Goal: Transaction & Acquisition: Obtain resource

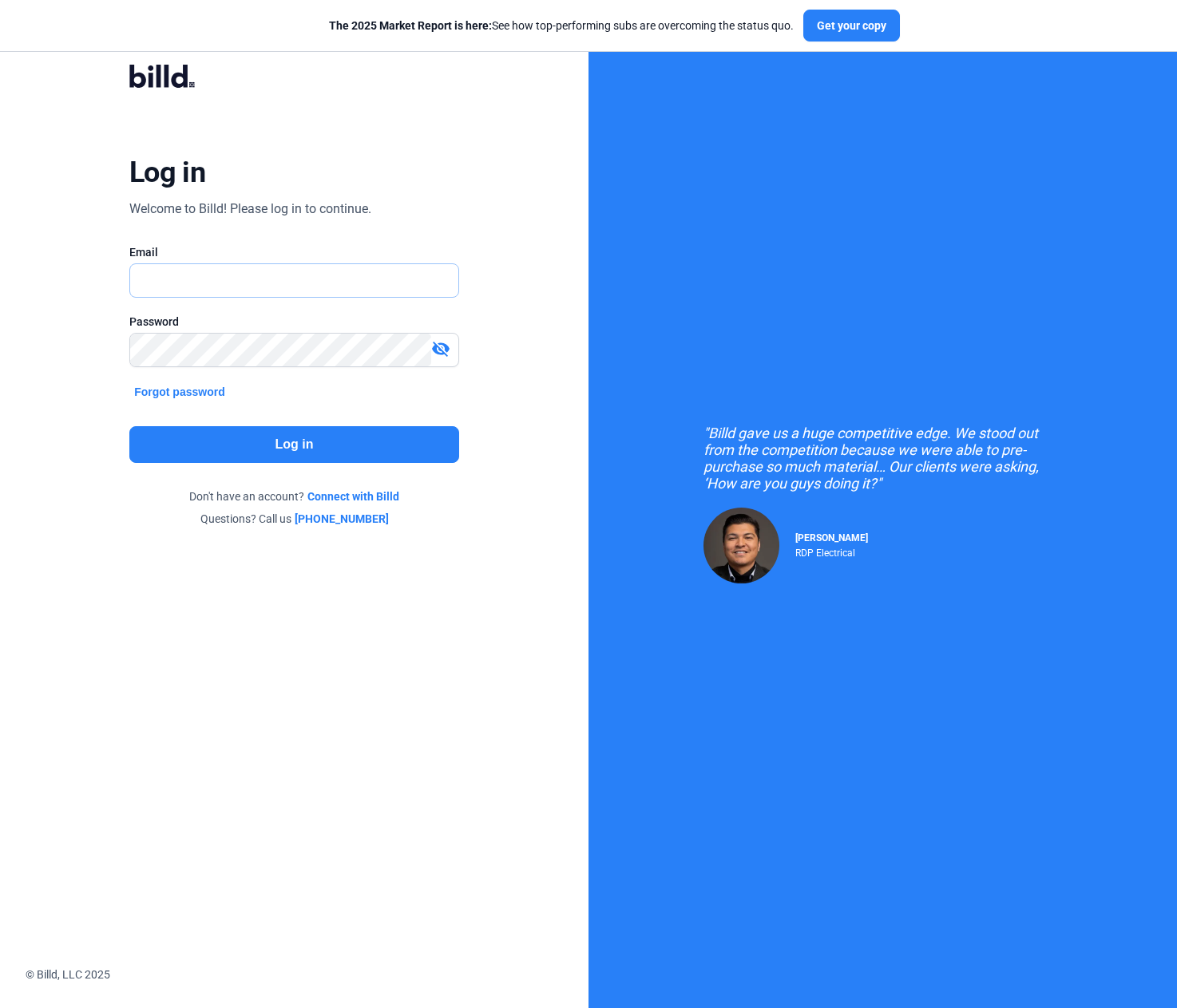
type input "[PERSON_NAME][EMAIL_ADDRESS][DOMAIN_NAME]"
click at [171, 431] on button "Log in" at bounding box center [294, 445] width 330 height 37
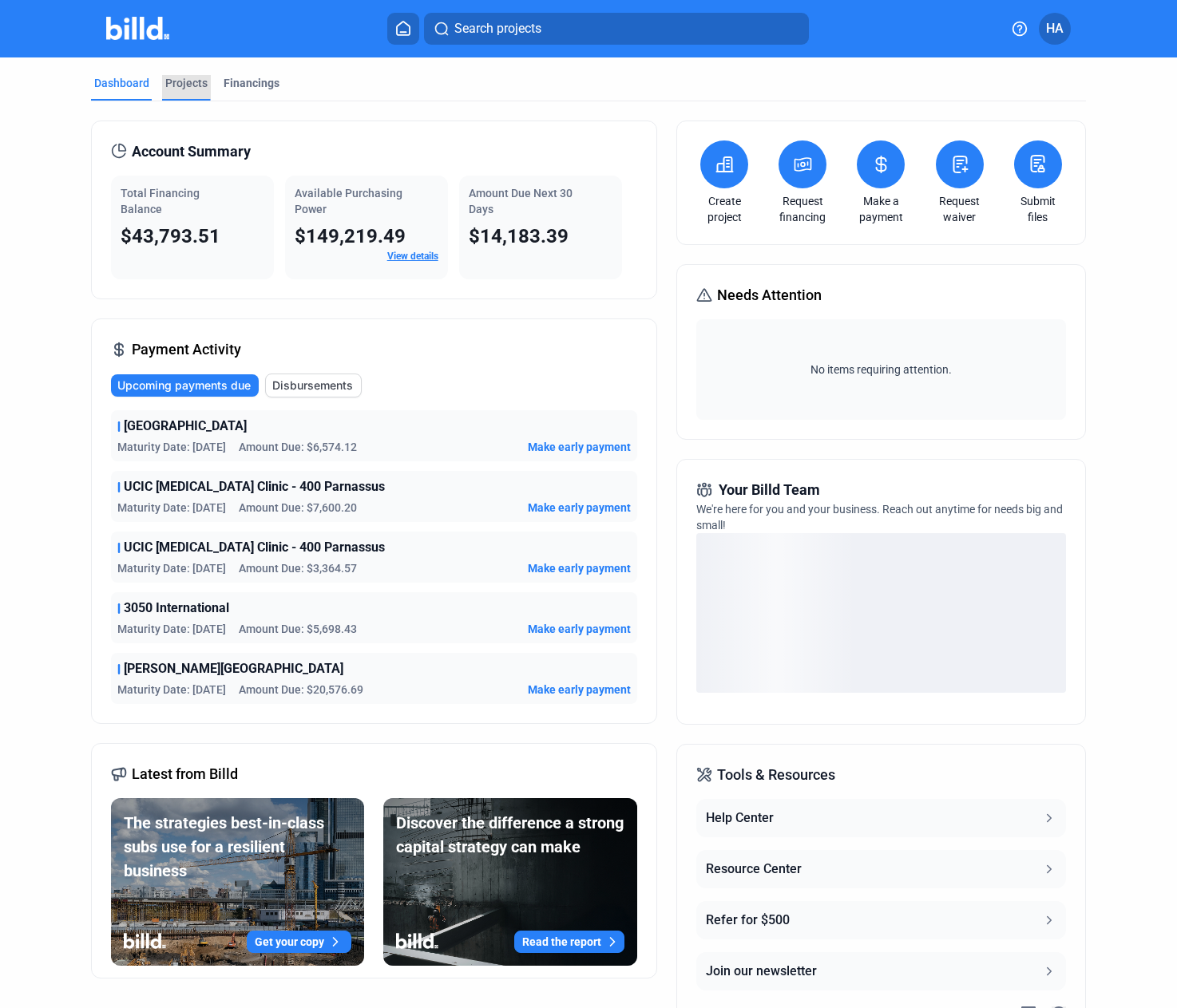
click at [174, 76] on div "Projects" at bounding box center [186, 83] width 42 height 16
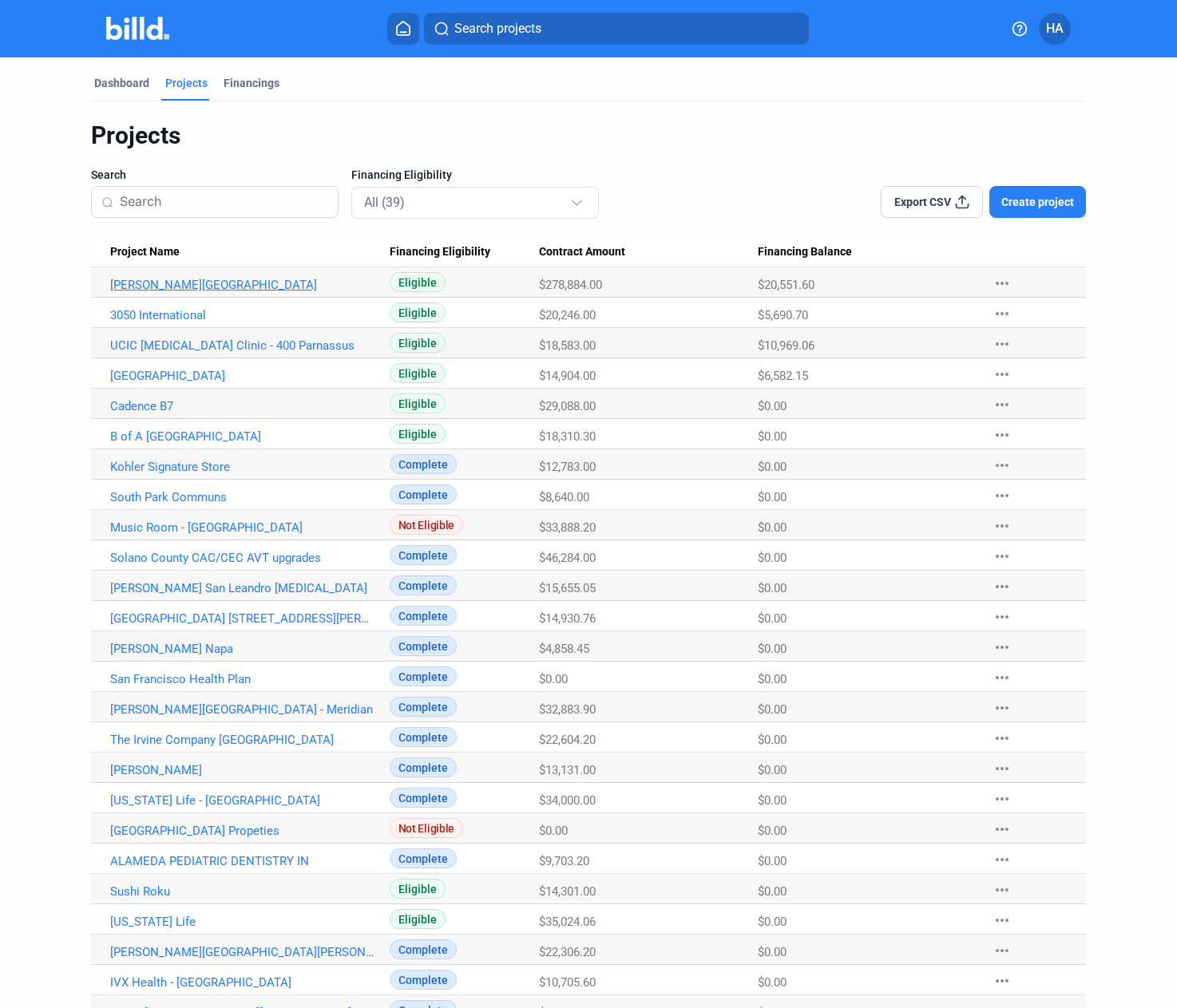
click at [183, 279] on link "[PERSON_NAME][GEOGRAPHIC_DATA]" at bounding box center [242, 285] width 265 height 14
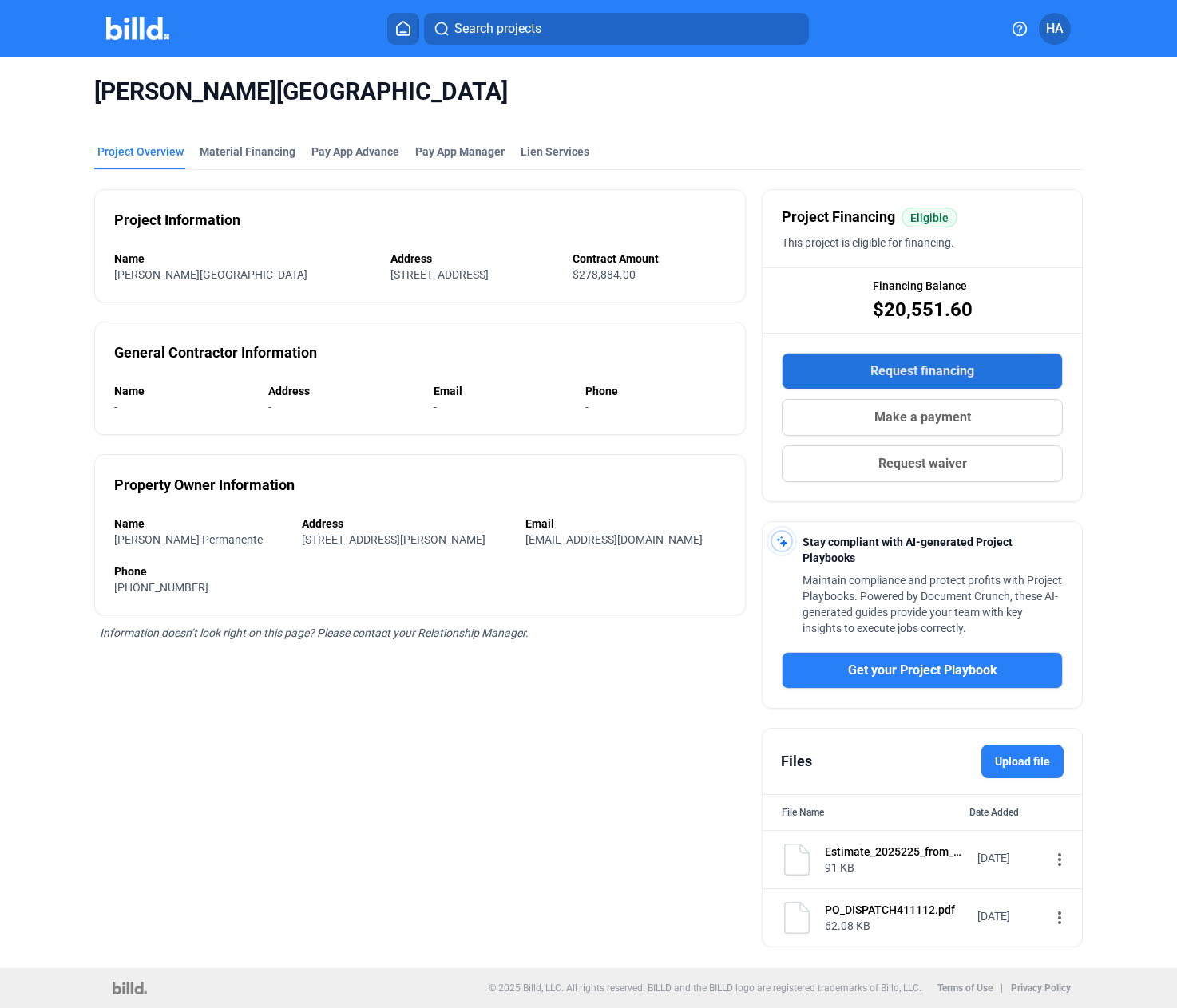
click at [864, 364] on button "Request financing" at bounding box center [922, 372] width 281 height 37
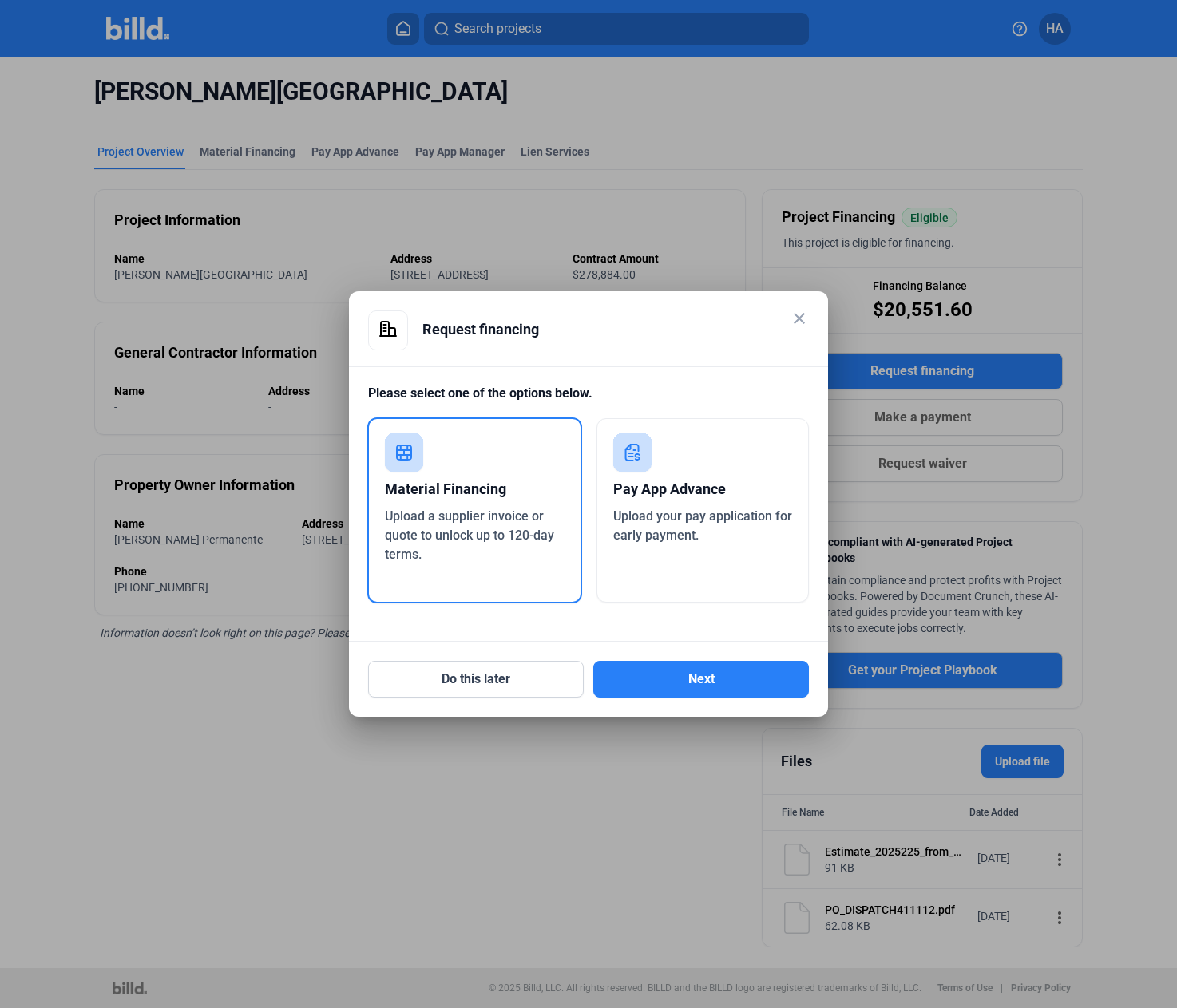
click at [501, 507] on div "Upload a supplier invoice or quote to unlock up to 120-day terms." at bounding box center [475, 535] width 179 height 57
click at [636, 668] on button "Next" at bounding box center [701, 679] width 215 height 37
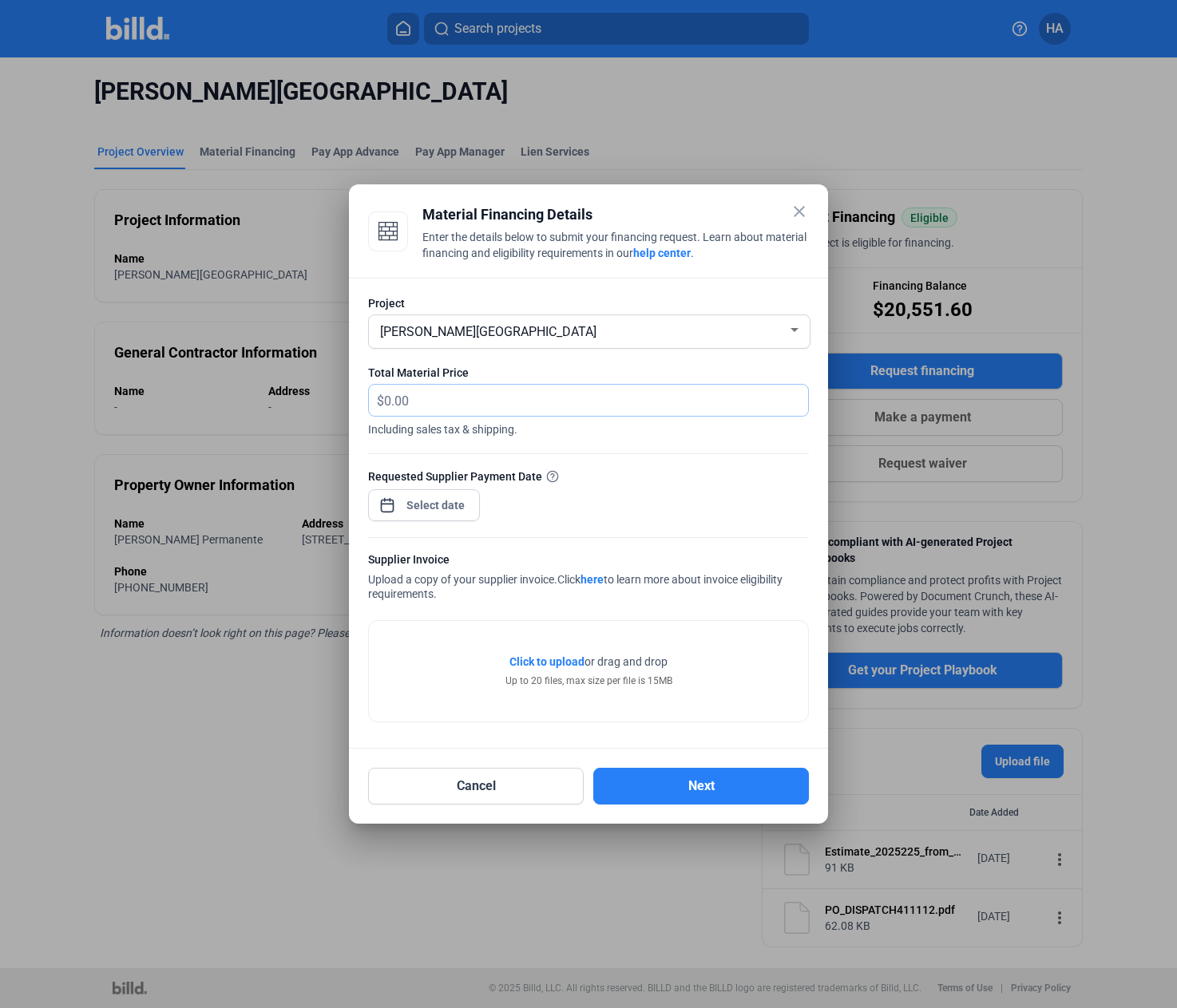
click at [432, 401] on input "text" at bounding box center [587, 400] width 406 height 31
click at [432, 401] on input "text" at bounding box center [596, 400] width 424 height 31
click at [429, 410] on input "text" at bounding box center [587, 400] width 406 height 31
click at [415, 409] on input "text" at bounding box center [596, 400] width 424 height 31
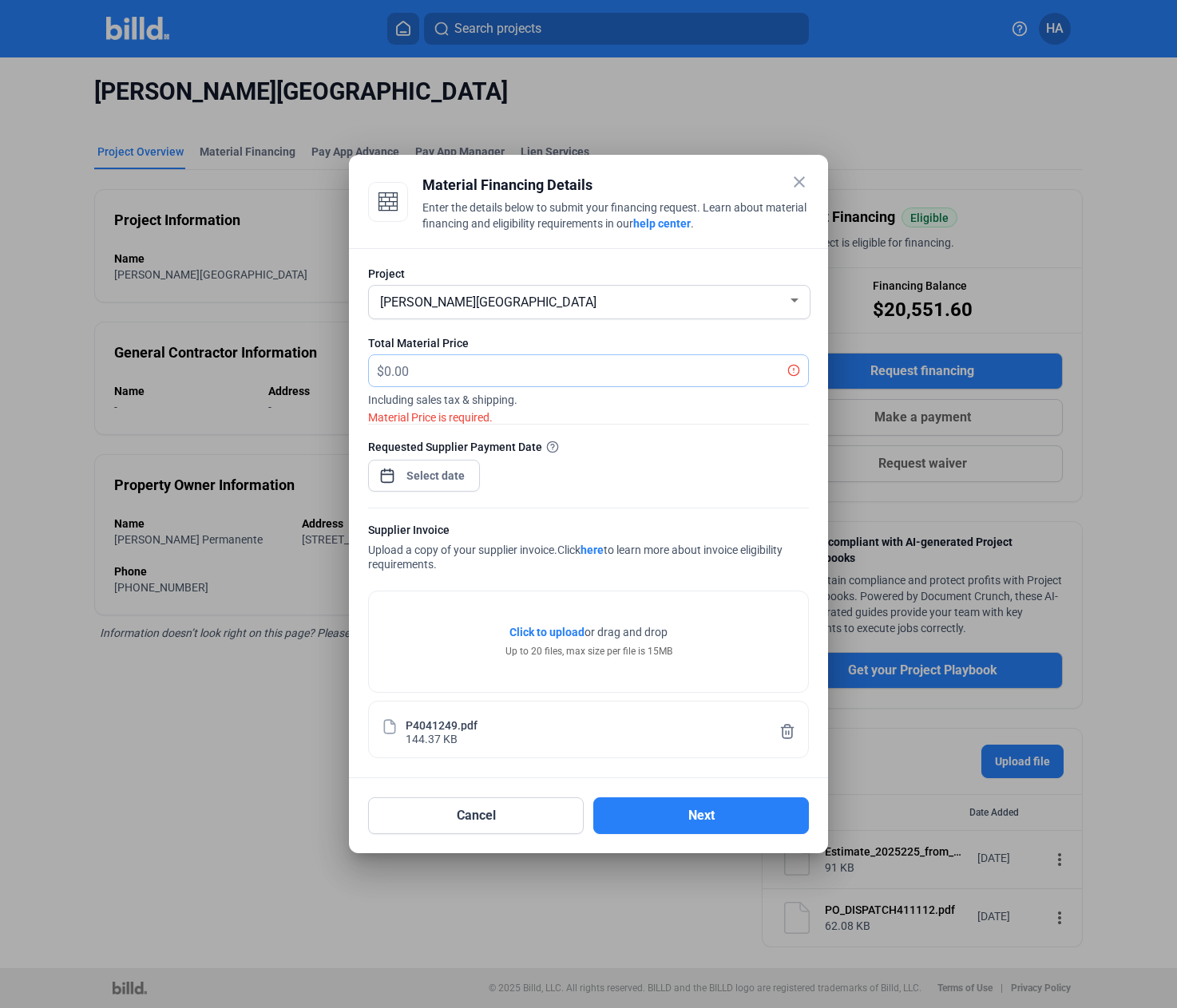
click at [451, 370] on input "text" at bounding box center [587, 370] width 406 height 31
type input "6,459.97"
click at [459, 482] on div "close Material Financing Details Enter the details below to submit your financi…" at bounding box center [588, 504] width 1177 height 1008
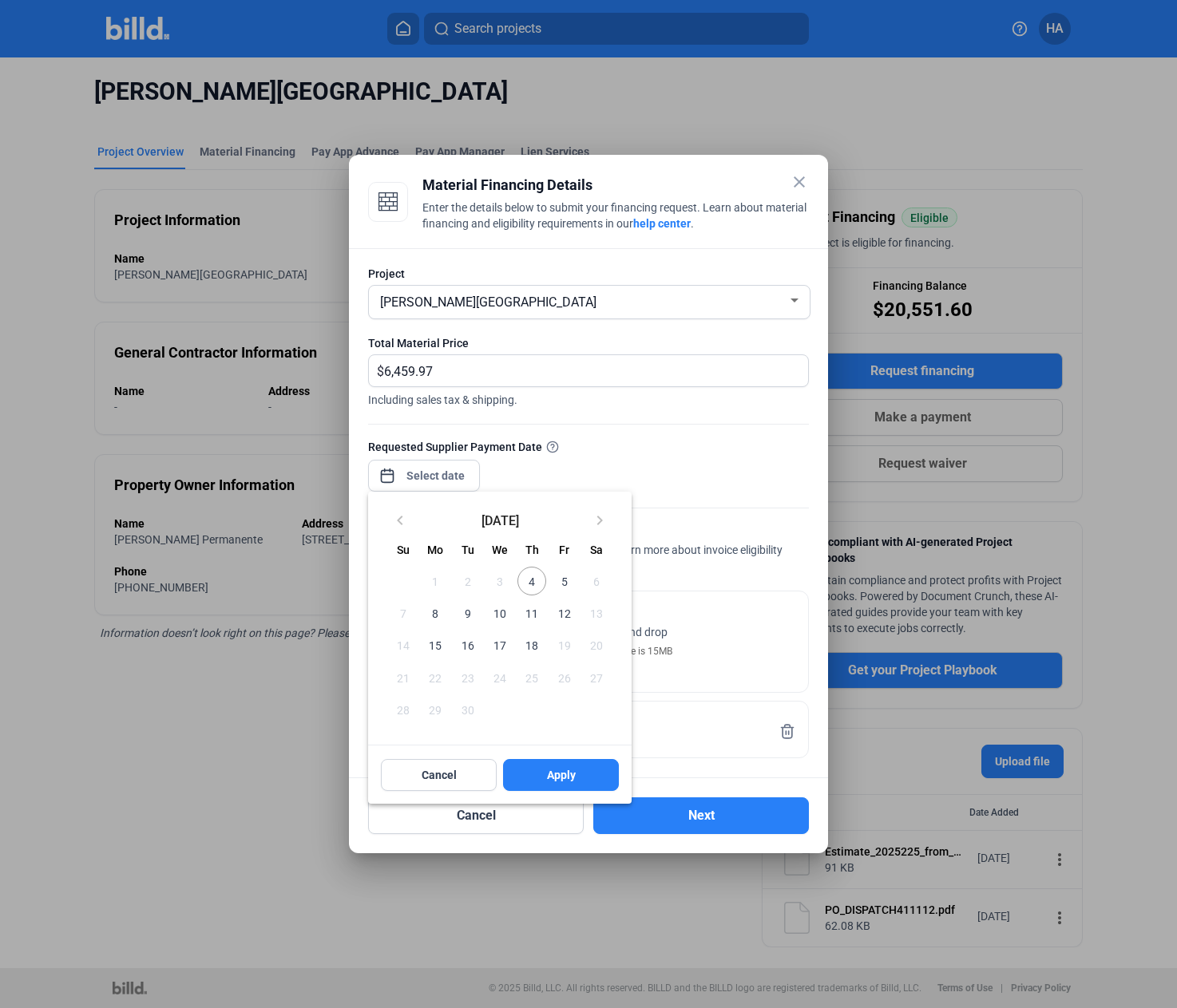
click at [528, 581] on span "4" at bounding box center [532, 581] width 29 height 29
click at [550, 787] on button "Apply" at bounding box center [561, 775] width 116 height 32
type input "[DATE]"
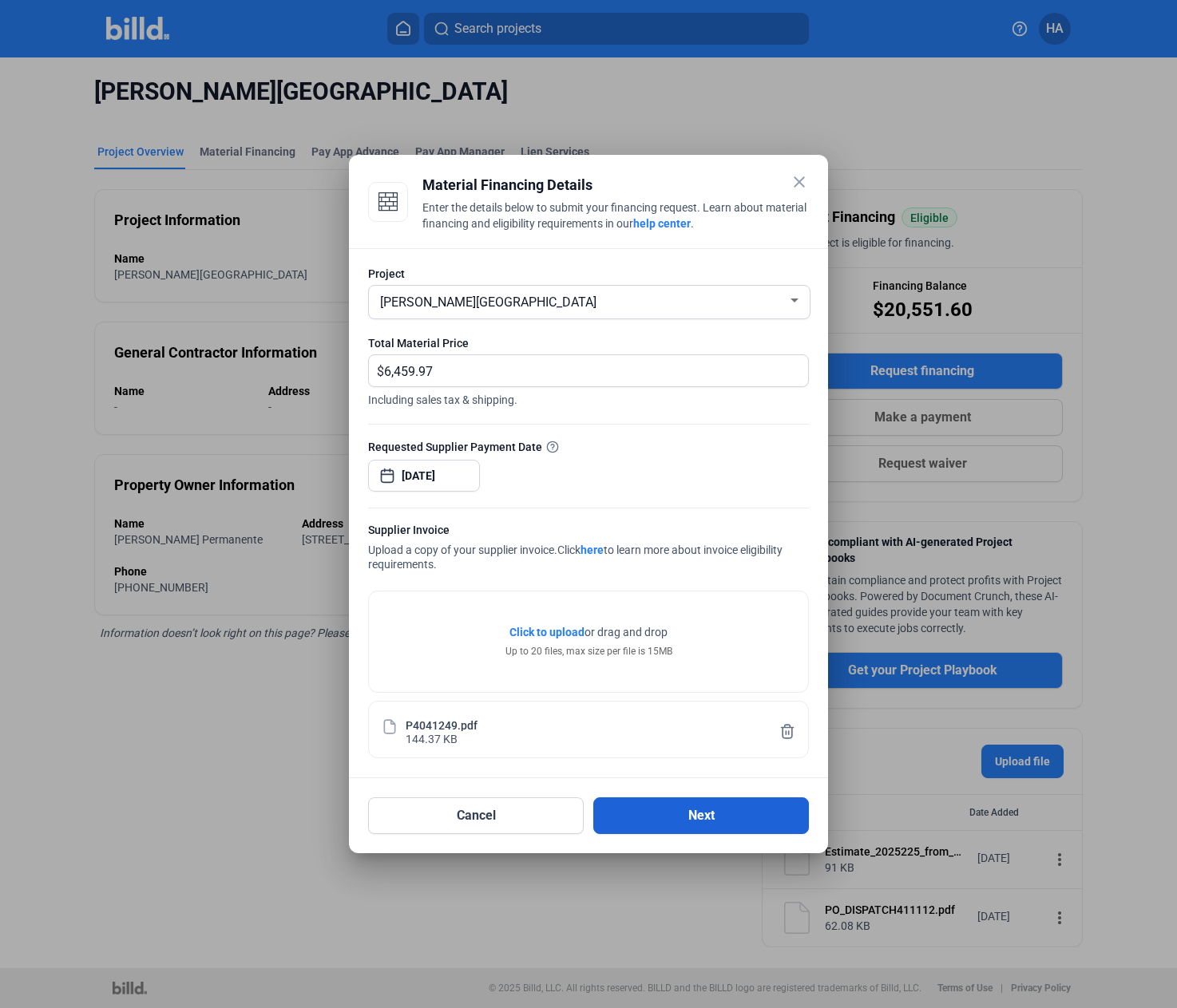
click at [676, 817] on button "Next" at bounding box center [701, 816] width 215 height 37
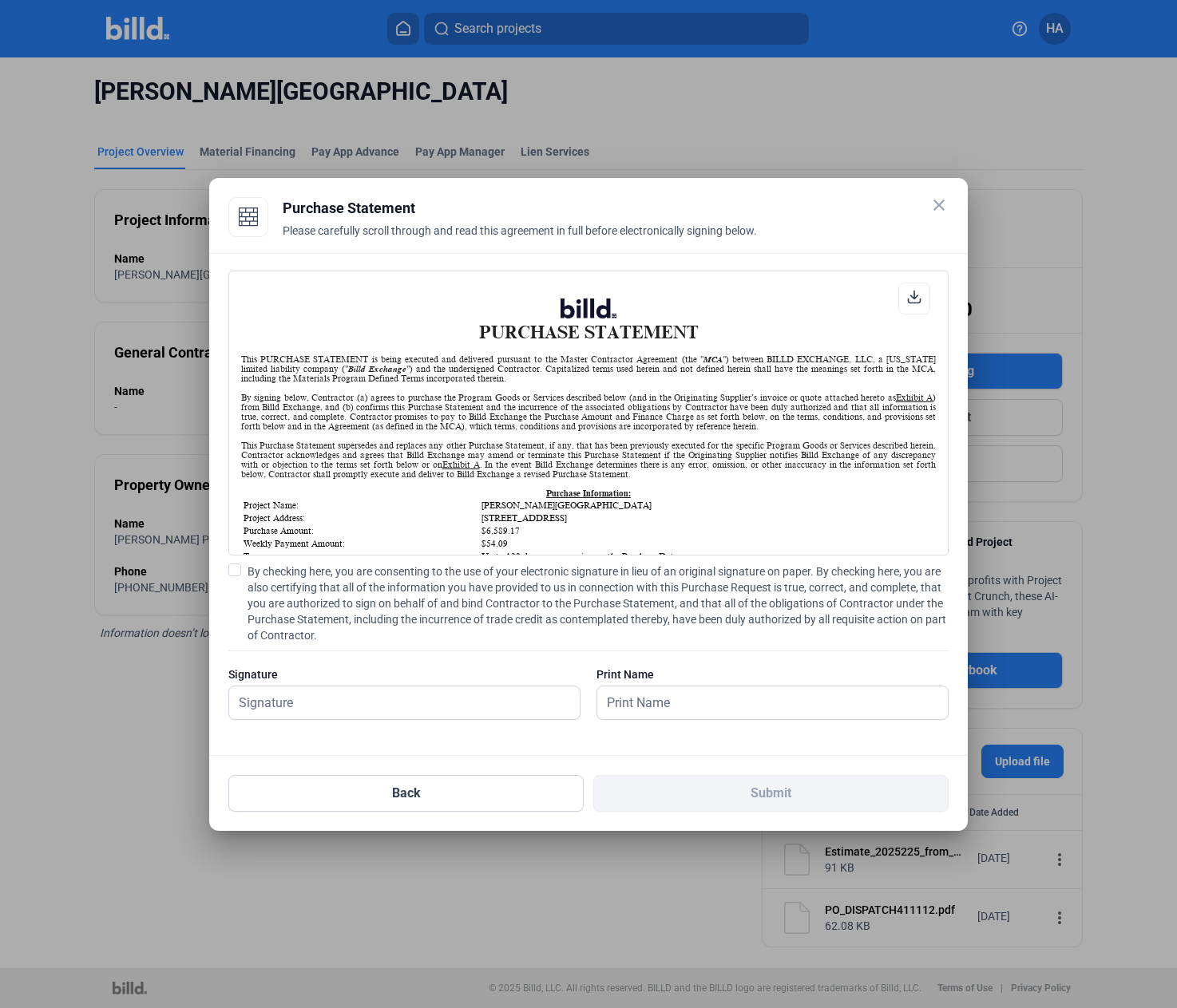
scroll to position [1, 0]
click at [249, 711] on input "text" at bounding box center [404, 702] width 351 height 33
type input "[PERSON_NAME]"
click at [729, 704] on input "[PERSON_NAME]" at bounding box center [764, 702] width 333 height 33
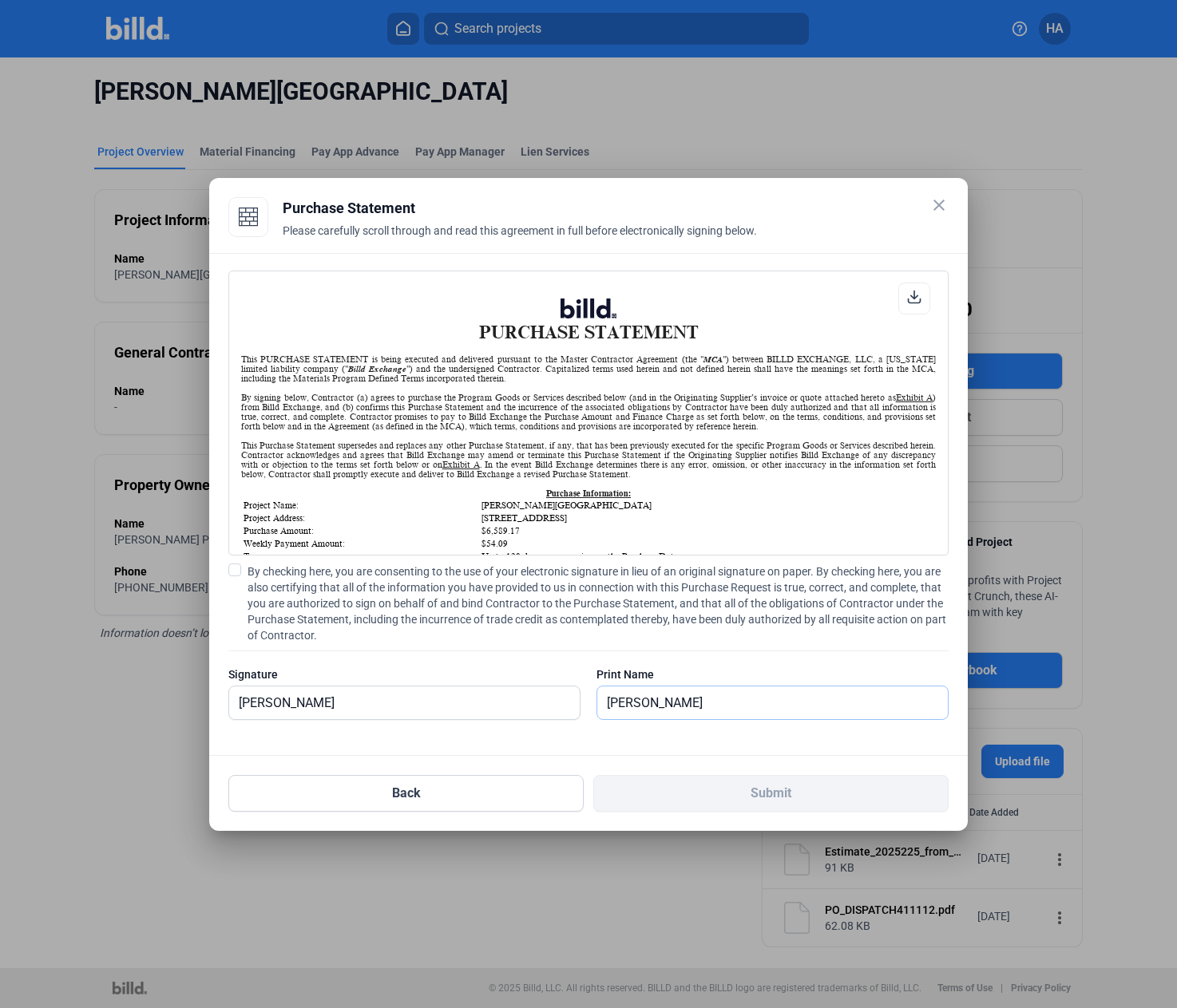
click at [722, 707] on input "[PERSON_NAME]" at bounding box center [773, 702] width 351 height 33
click at [511, 728] on div at bounding box center [404, 729] width 352 height 16
click at [250, 575] on span "By checking here, you are consenting to the use of your electronic signature in…" at bounding box center [599, 603] width 701 height 80
click at [0, 0] on input "By checking here, you are consenting to the use of your electronic signature in…" at bounding box center [0, 0] width 0 height 0
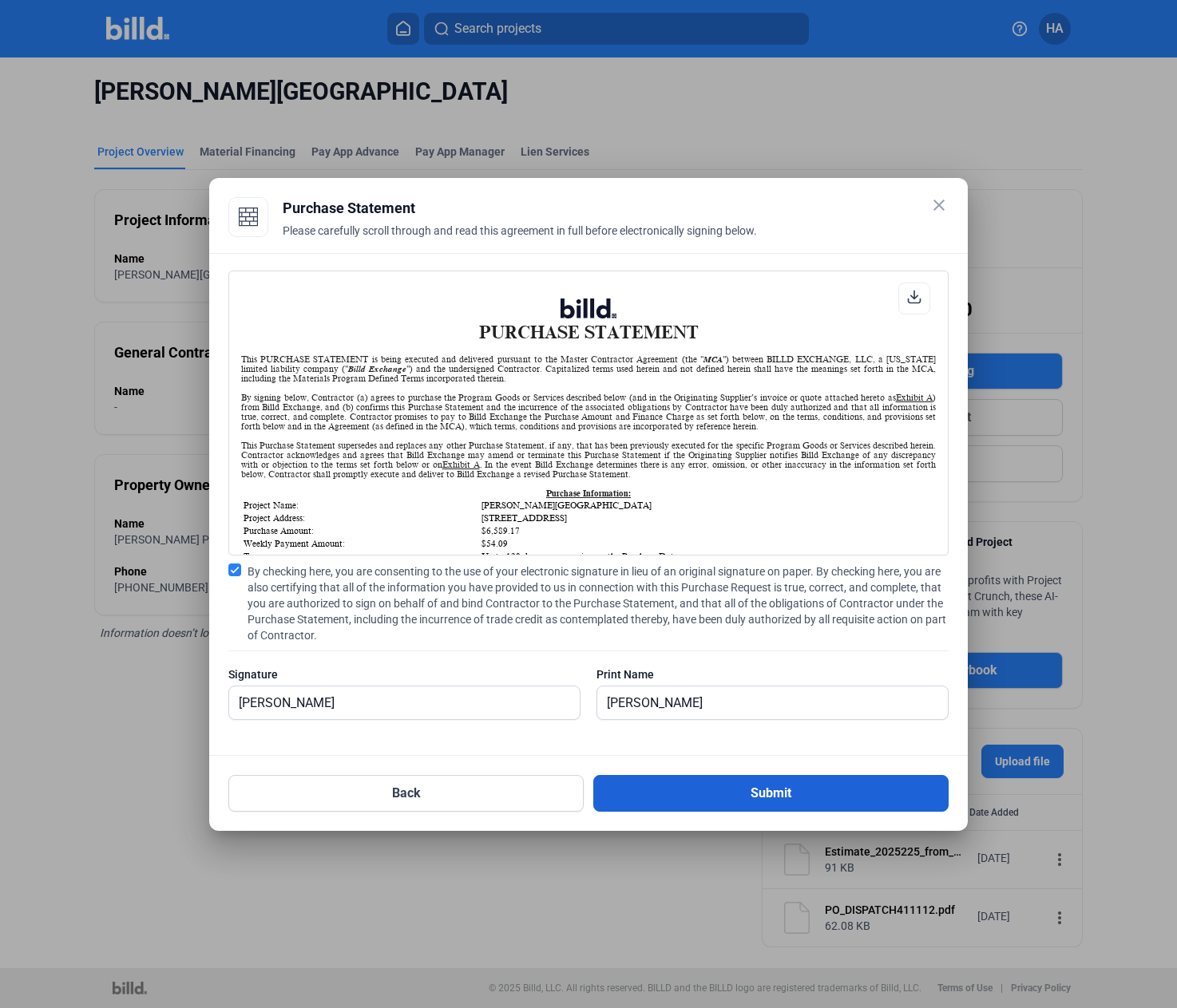
click at [723, 790] on button "Submit" at bounding box center [771, 794] width 355 height 37
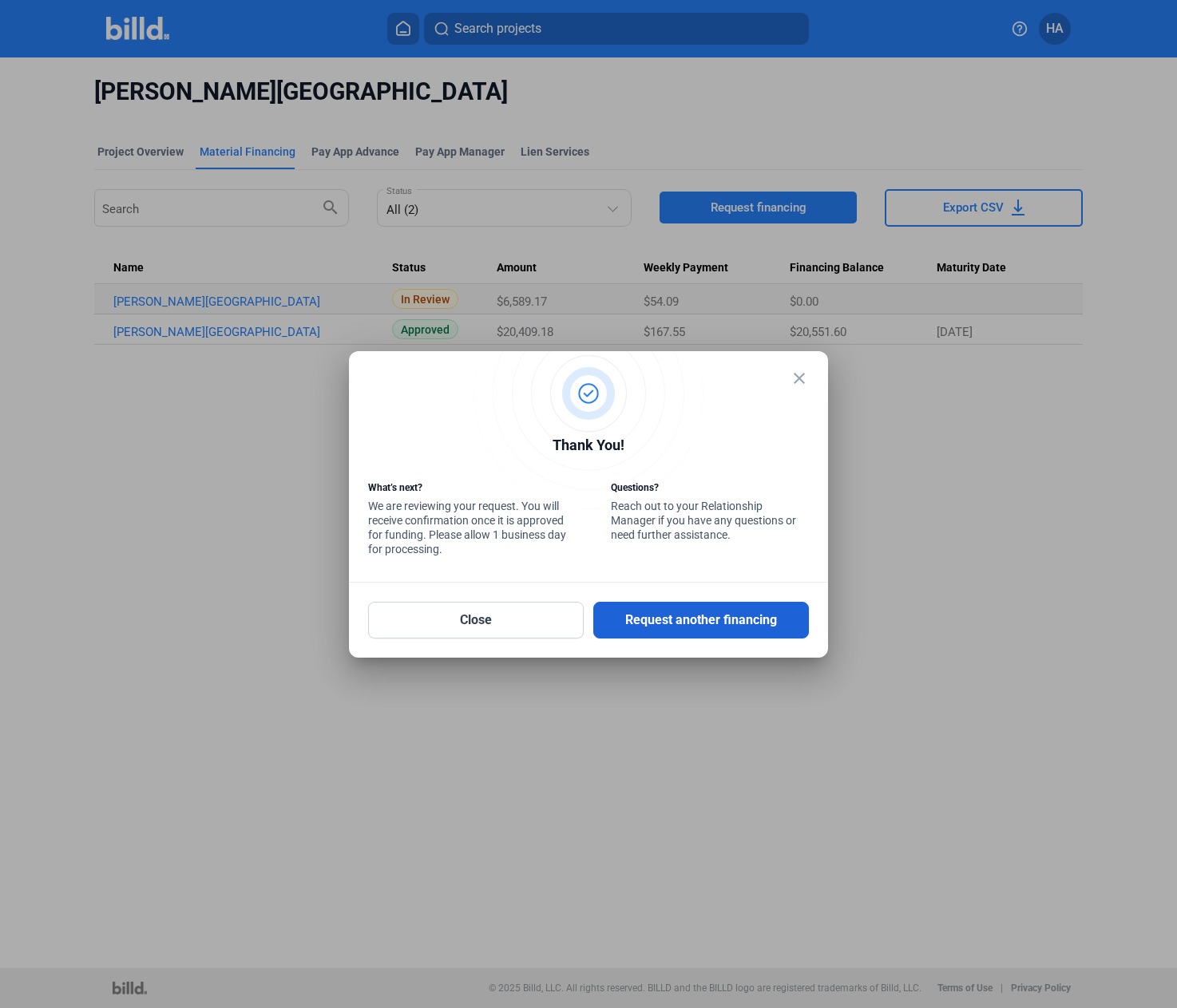
click at [705, 610] on button "Request another financing" at bounding box center [701, 620] width 215 height 37
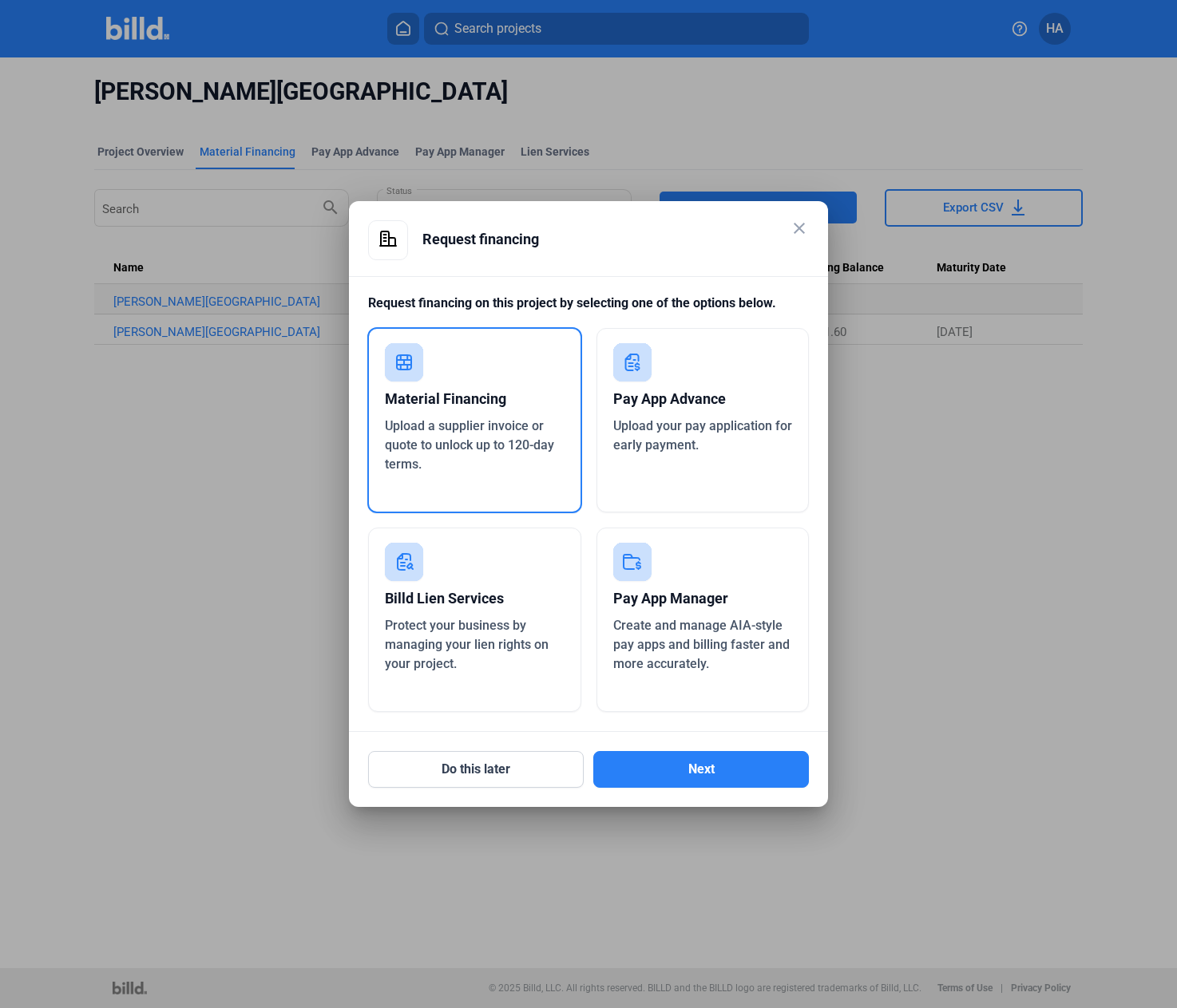
click at [488, 482] on div "Material Financing Upload a supplier invoice or quote to unlock up to 120-day t…" at bounding box center [475, 421] width 214 height 186
click at [677, 767] on button "Next" at bounding box center [701, 770] width 215 height 37
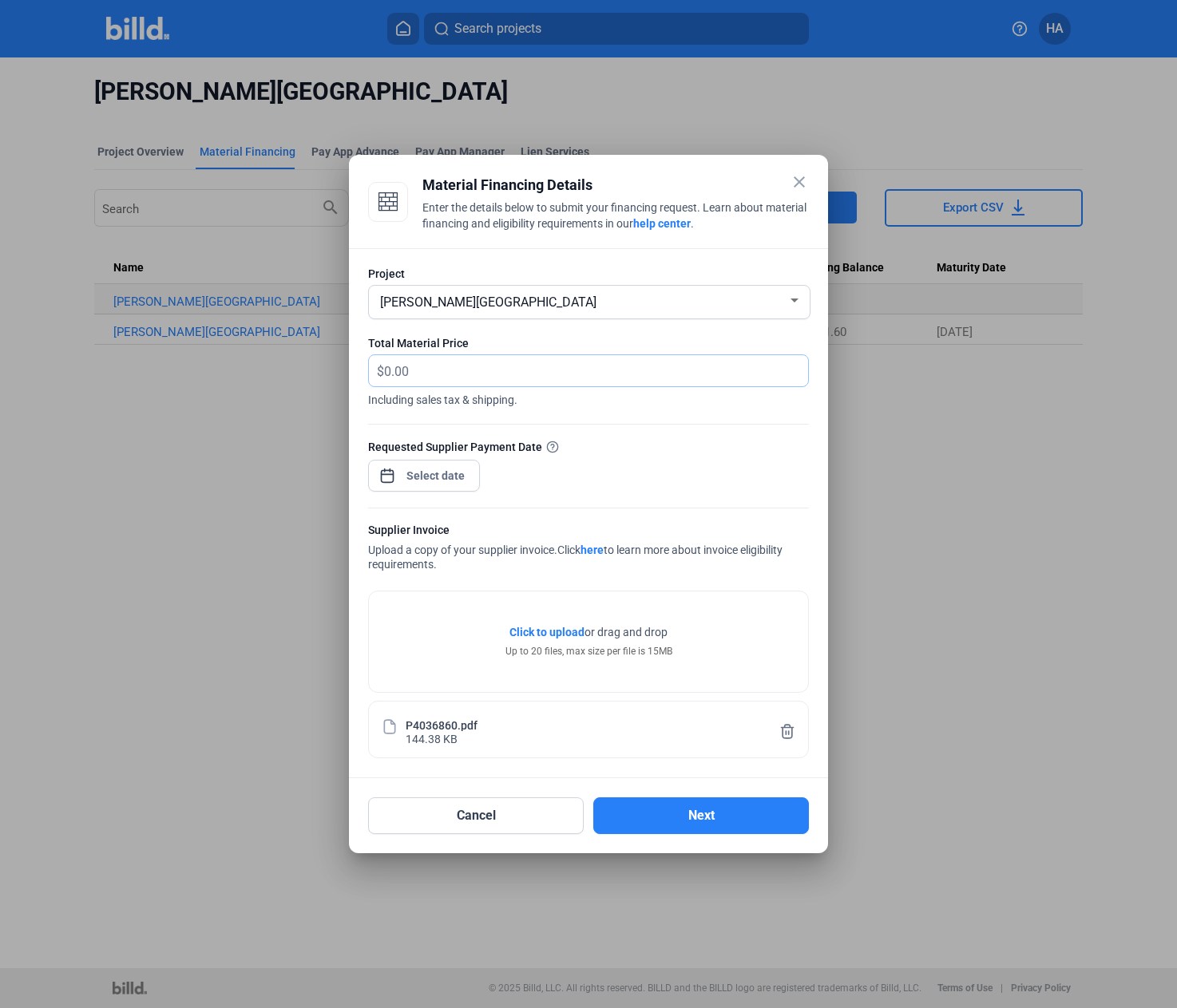
click at [402, 371] on input "text" at bounding box center [587, 370] width 406 height 31
type input "5,051.33"
click at [731, 811] on button "Next" at bounding box center [701, 816] width 215 height 37
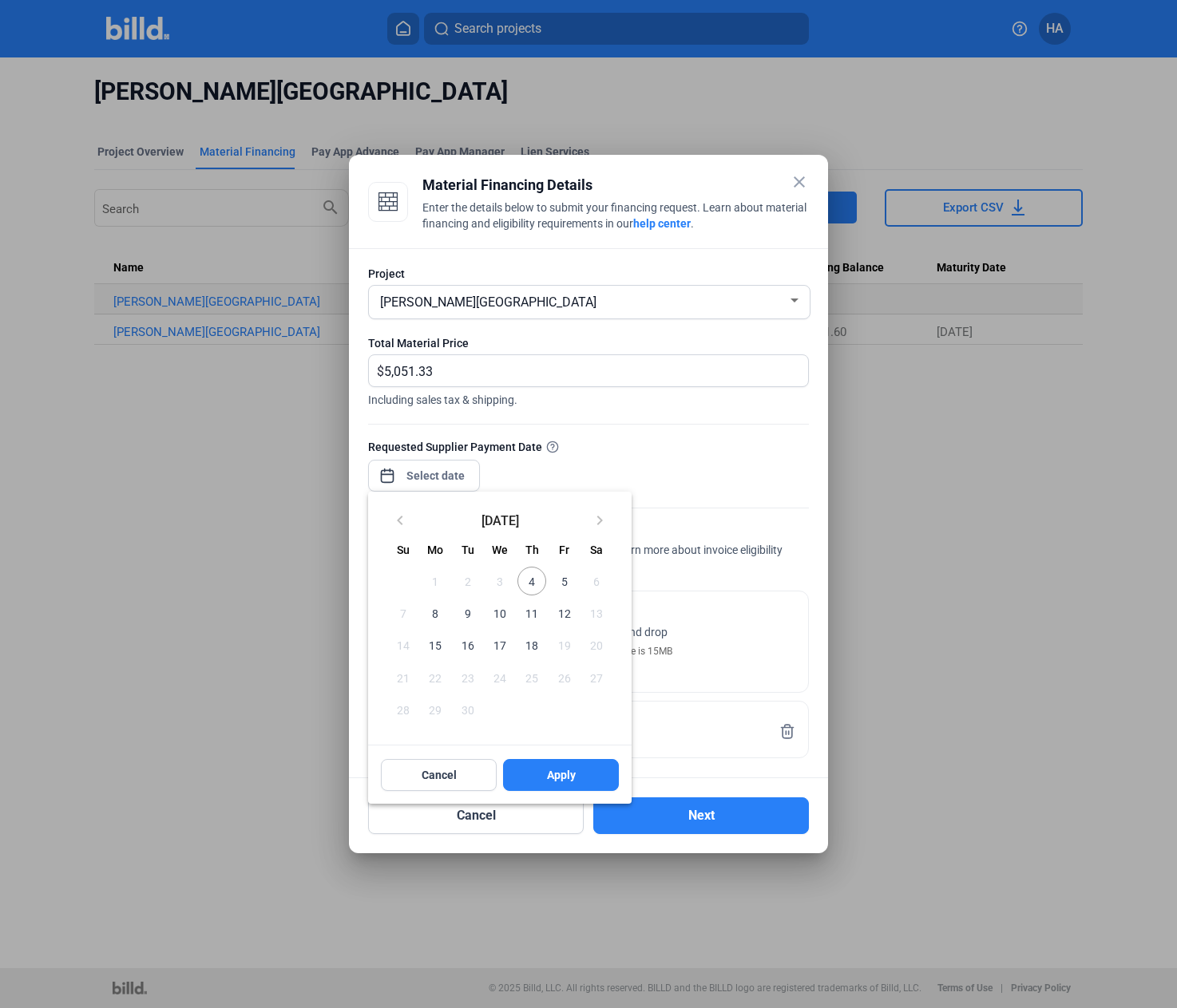
click at [433, 470] on div "close Material Financing Details Enter the details below to submit your financi…" at bounding box center [588, 504] width 1177 height 1008
click at [542, 581] on span "4" at bounding box center [532, 581] width 29 height 29
click at [578, 774] on button "Apply" at bounding box center [561, 775] width 116 height 32
type input "[DATE]"
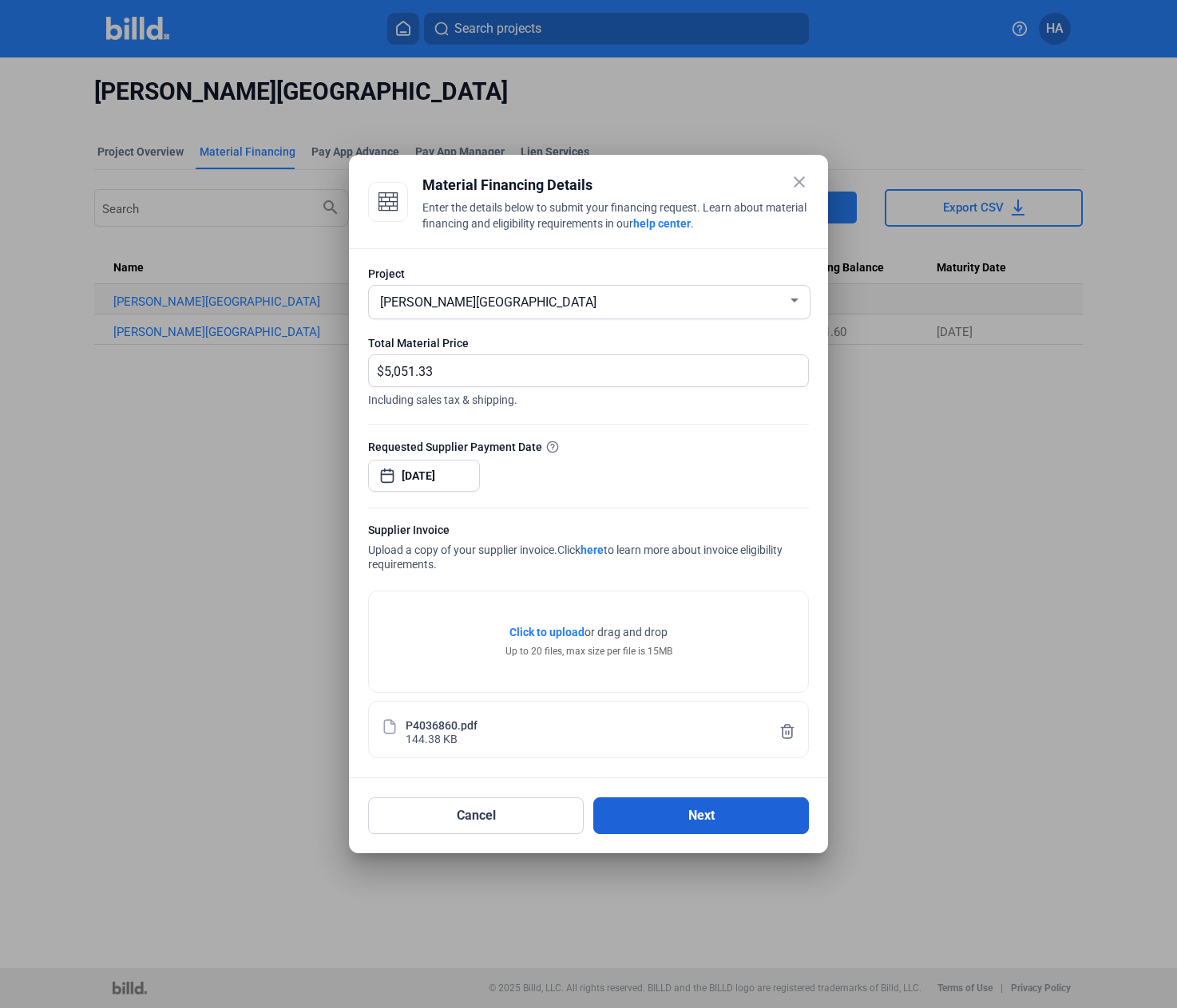
click at [677, 820] on button "Next" at bounding box center [701, 816] width 215 height 37
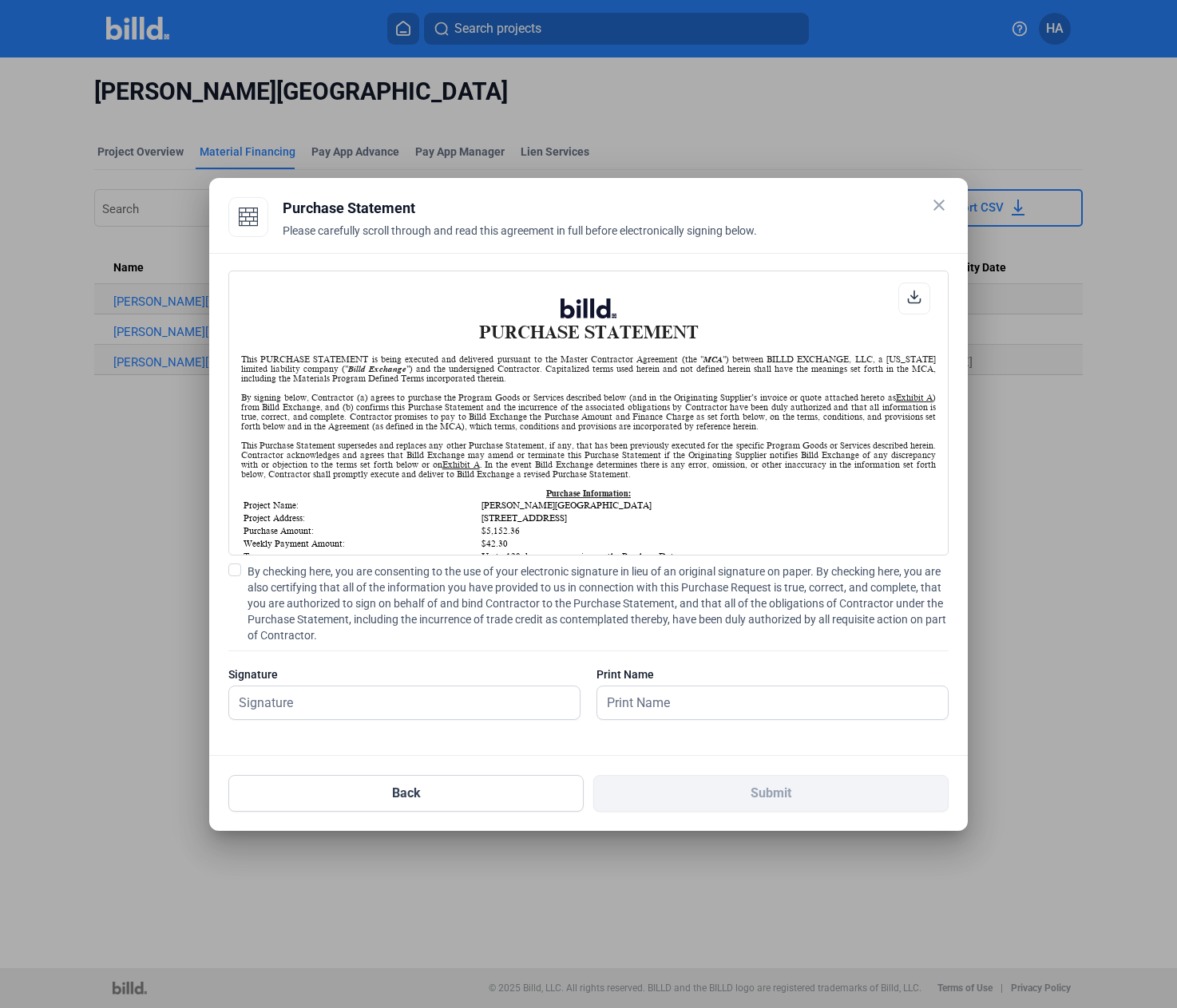
scroll to position [1, 0]
click at [270, 706] on input "text" at bounding box center [404, 702] width 351 height 33
type input "[PERSON_NAME]"
click at [233, 572] on span at bounding box center [235, 569] width 13 height 13
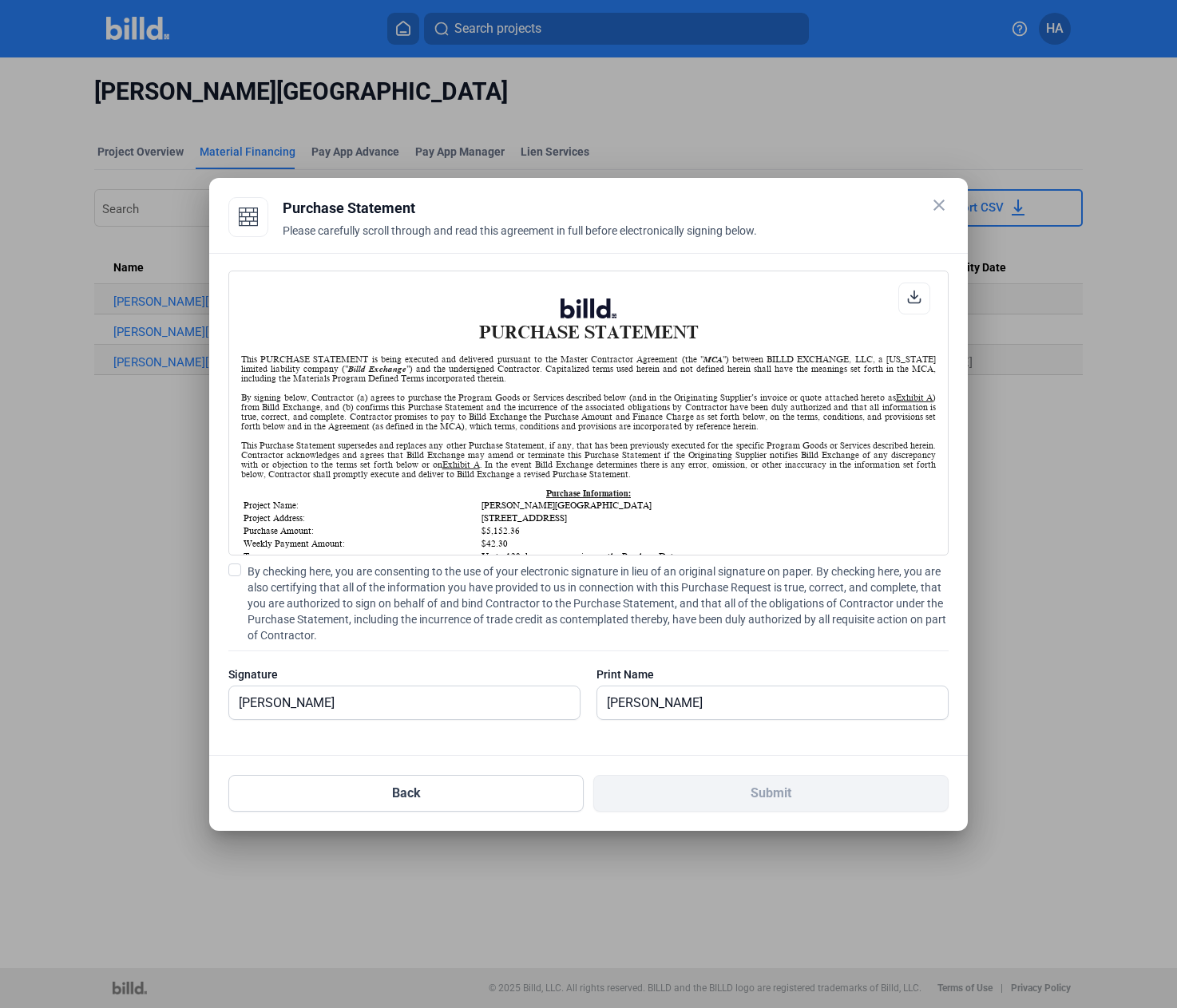
click at [0, 0] on input "By checking here, you are consenting to the use of your electronic signature in…" at bounding box center [0, 0] width 0 height 0
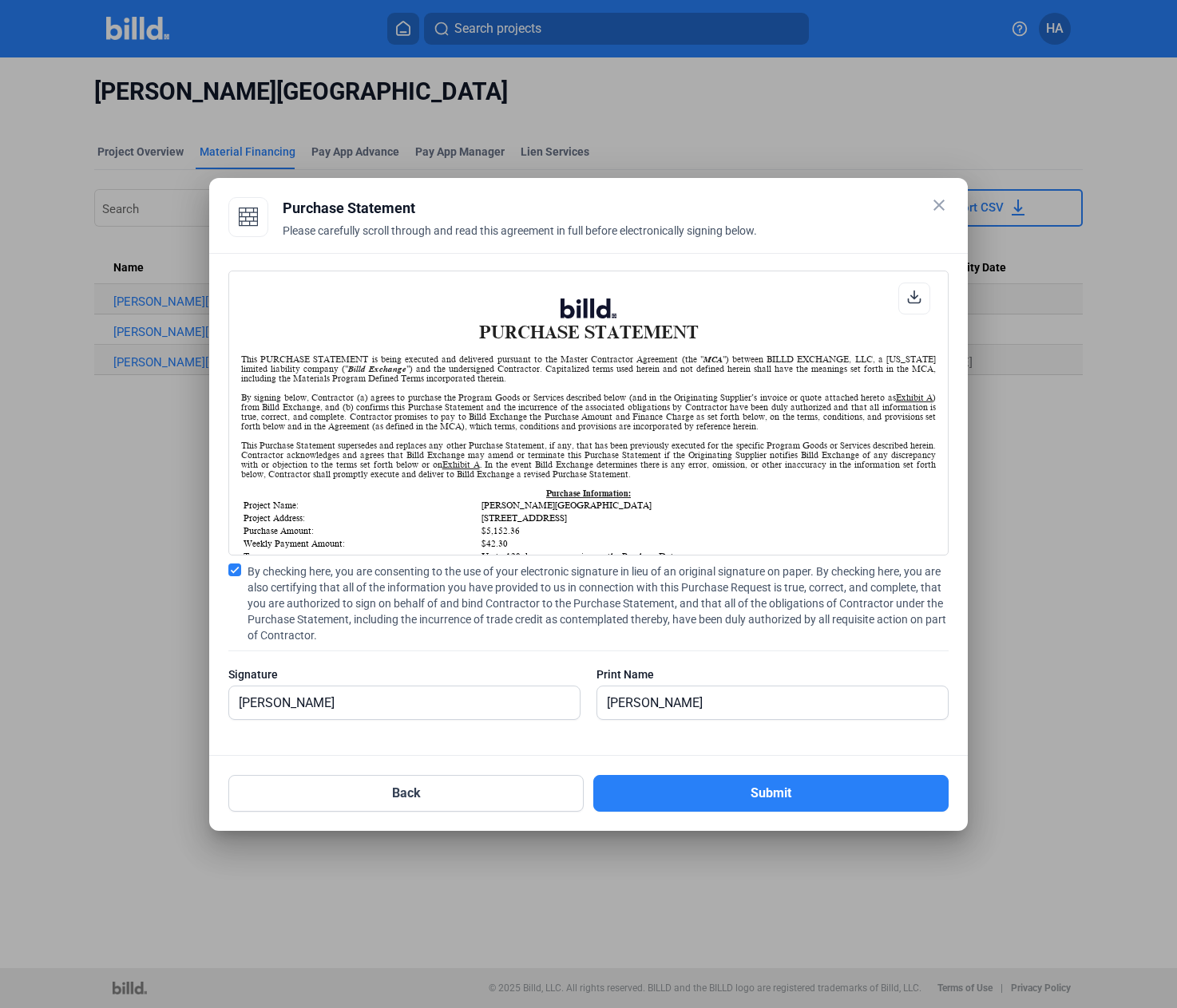
click at [748, 772] on div "Back Submit" at bounding box center [589, 784] width 721 height 56
click at [746, 783] on button "Submit" at bounding box center [771, 794] width 355 height 37
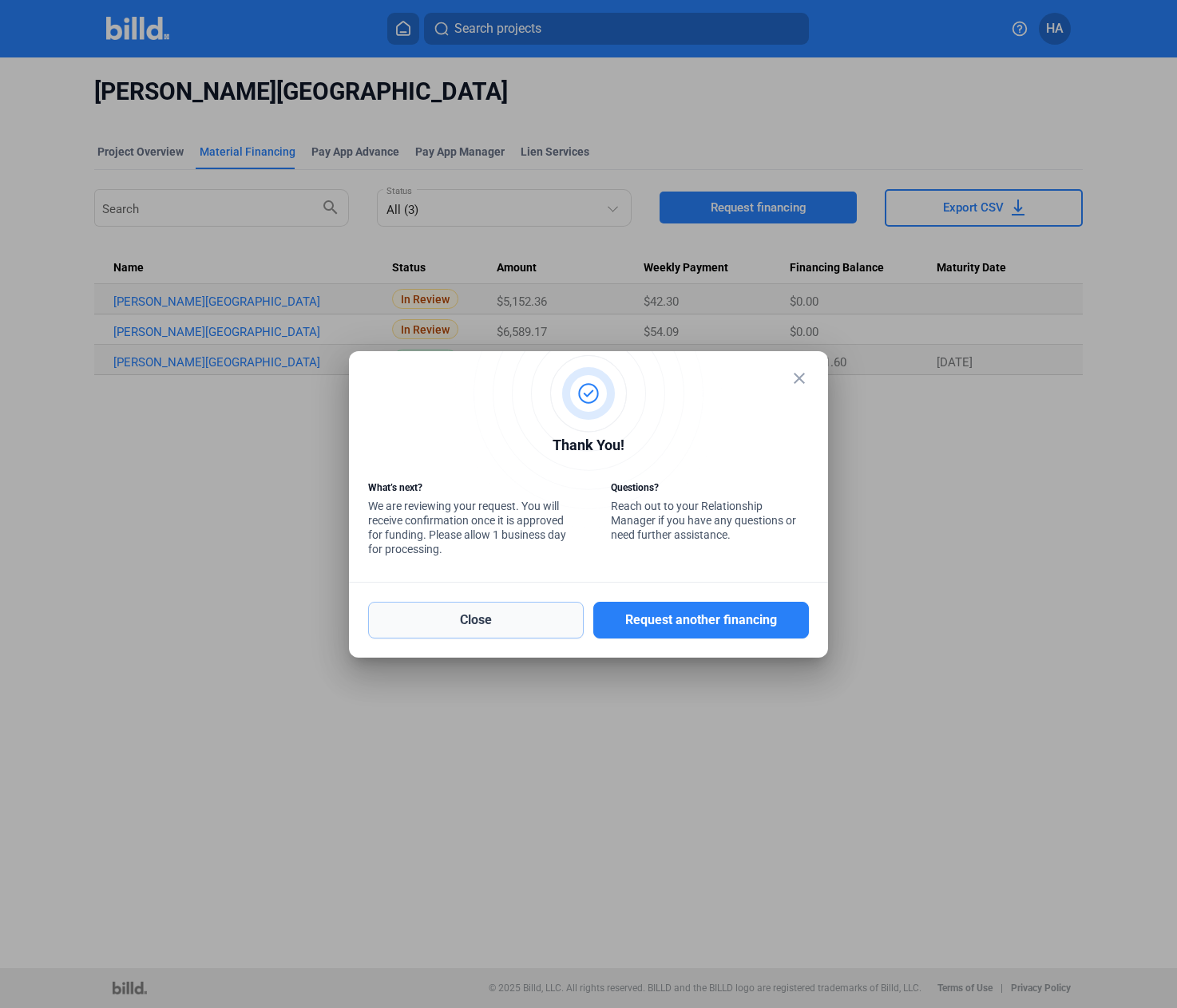
click at [424, 627] on button "Close" at bounding box center [476, 620] width 215 height 37
